Goal: Find contact information: Find contact information

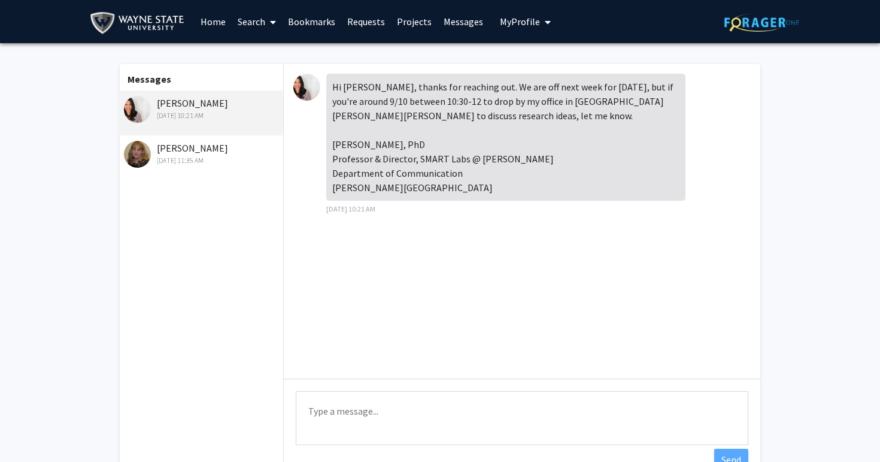
scroll to position [1, 0]
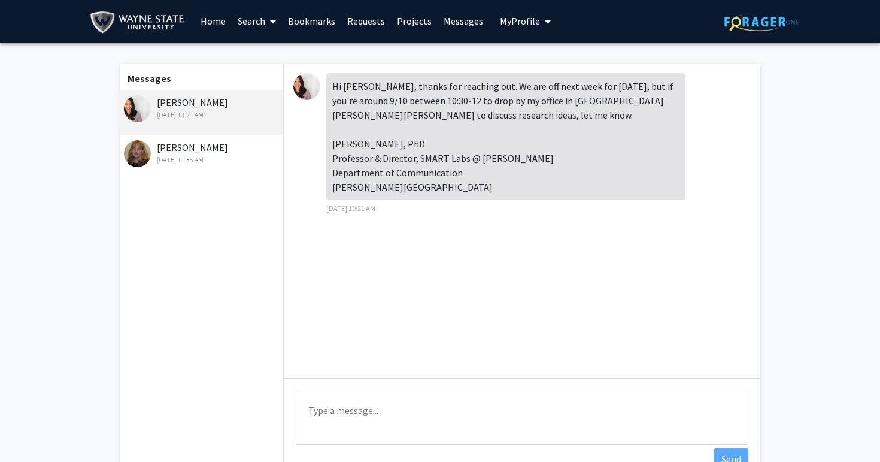
click at [320, 25] on link "Bookmarks" at bounding box center [311, 21] width 59 height 42
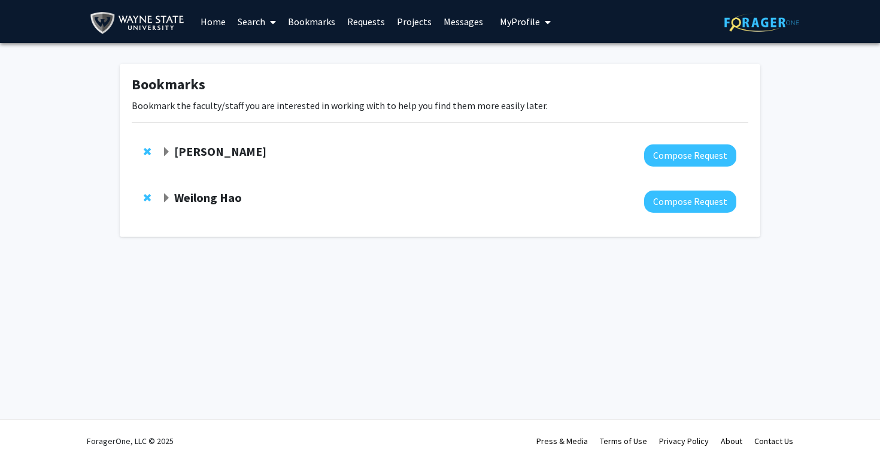
click at [417, 22] on link "Projects" at bounding box center [414, 22] width 47 height 42
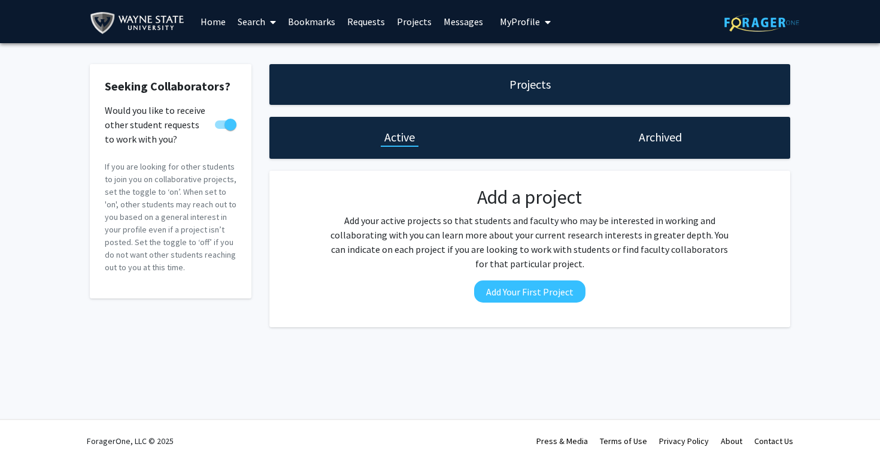
click at [307, 22] on link "Bookmarks" at bounding box center [311, 22] width 59 height 42
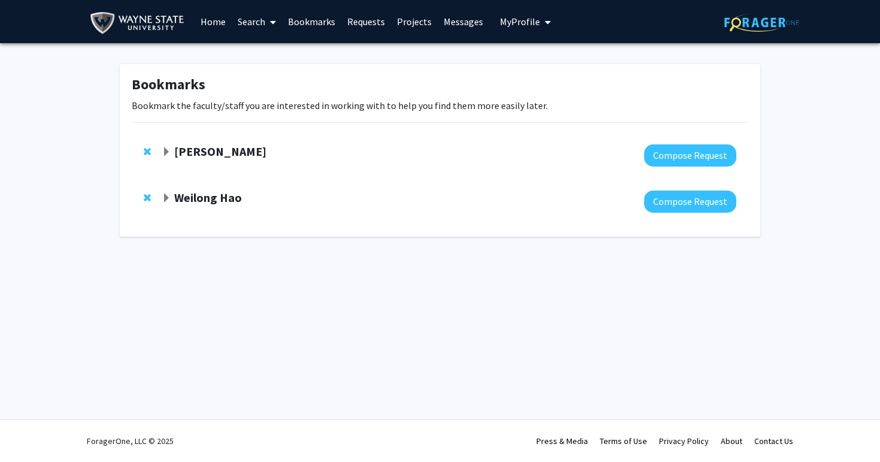
click at [351, 17] on link "Requests" at bounding box center [366, 22] width 50 height 42
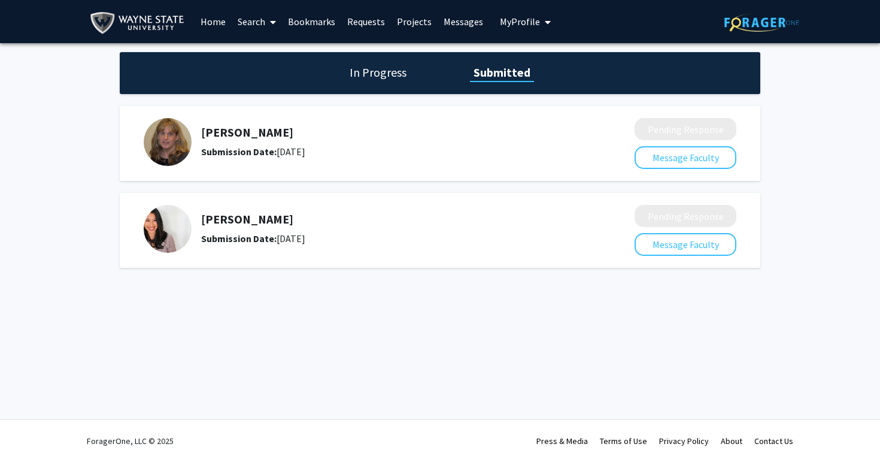
click at [227, 218] on h5 "[PERSON_NAME]" at bounding box center [386, 219] width 370 height 14
click at [150, 220] on img at bounding box center [168, 229] width 48 height 48
click at [359, 72] on h1 "In Progress" at bounding box center [378, 72] width 64 height 17
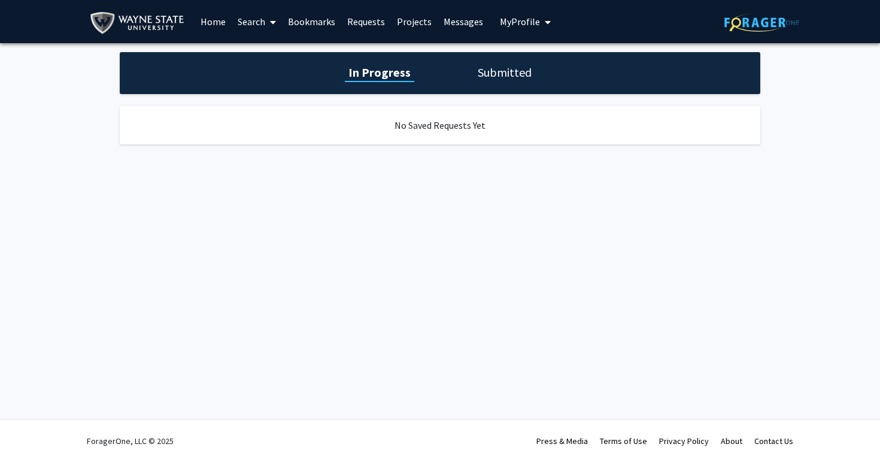
click at [500, 65] on div "In Progress Submitted" at bounding box center [440, 73] width 641 height 42
click at [512, 74] on h1 "Submitted" at bounding box center [504, 72] width 61 height 17
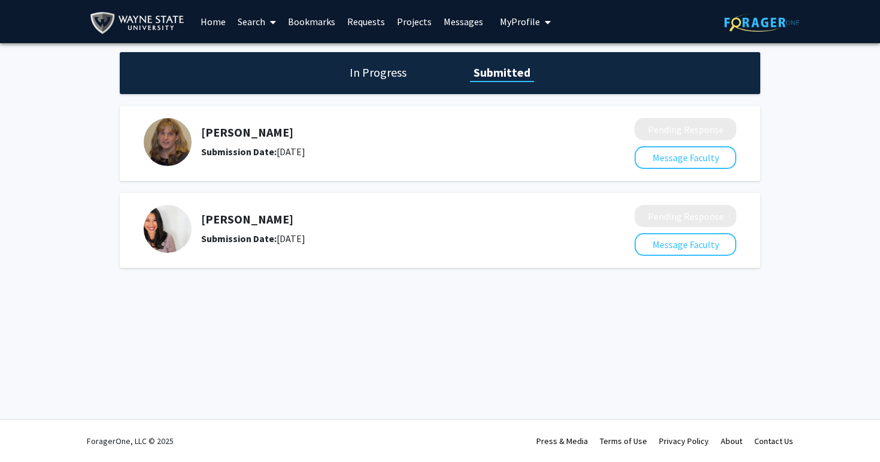
click at [253, 223] on h5 "[PERSON_NAME]" at bounding box center [386, 219] width 370 height 14
click at [257, 24] on link "Search" at bounding box center [257, 22] width 50 height 42
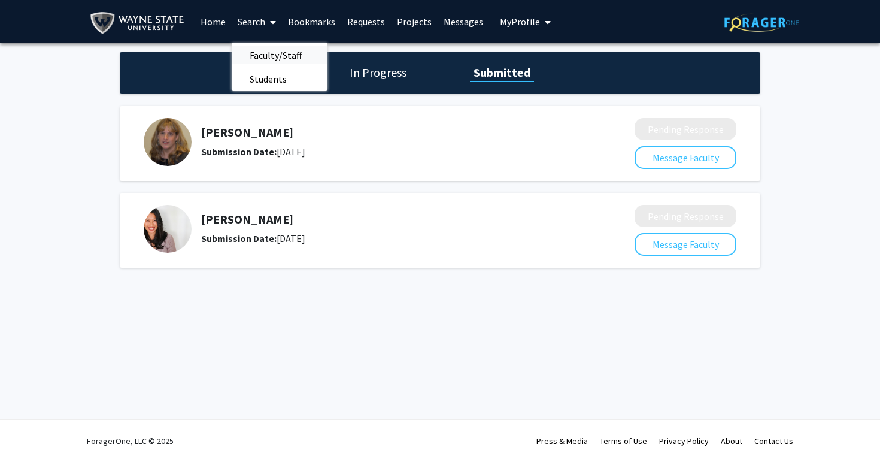
click at [283, 59] on span "Faculty/Staff" at bounding box center [276, 55] width 88 height 24
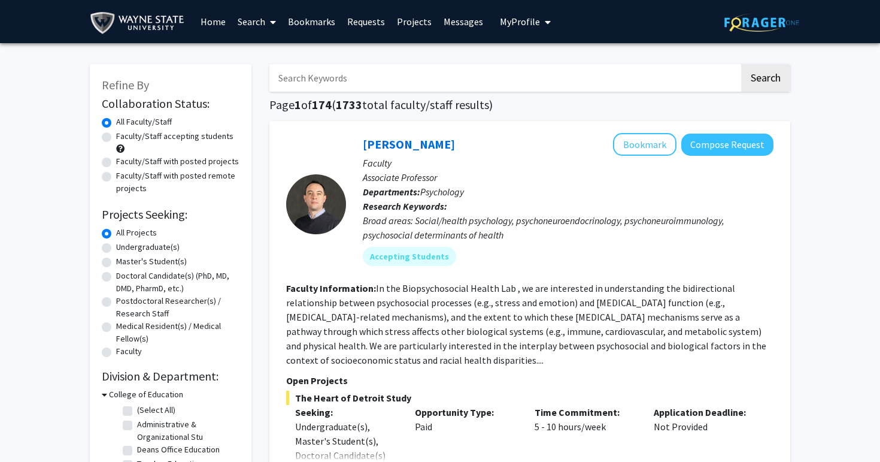
click at [338, 82] on input "Search Keywords" at bounding box center [504, 78] width 470 height 28
type input "[PERSON_NAME]"
click at [765, 80] on button "Search" at bounding box center [765, 78] width 49 height 28
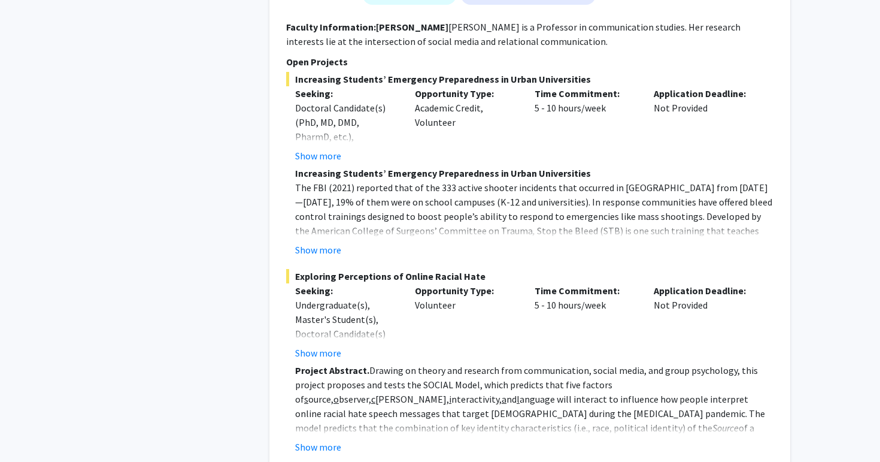
scroll to position [597, 0]
